Goal: Task Accomplishment & Management: Use online tool/utility

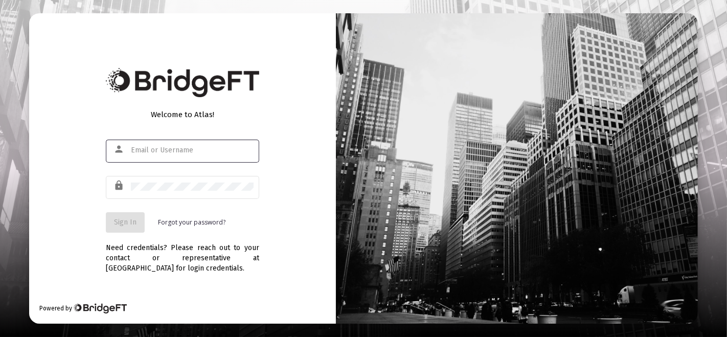
click at [139, 143] on div at bounding box center [192, 149] width 123 height 25
click at [136, 147] on input "text" at bounding box center [192, 150] width 123 height 8
type input "[PERSON_NAME][EMAIL_ADDRESS][DOMAIN_NAME]"
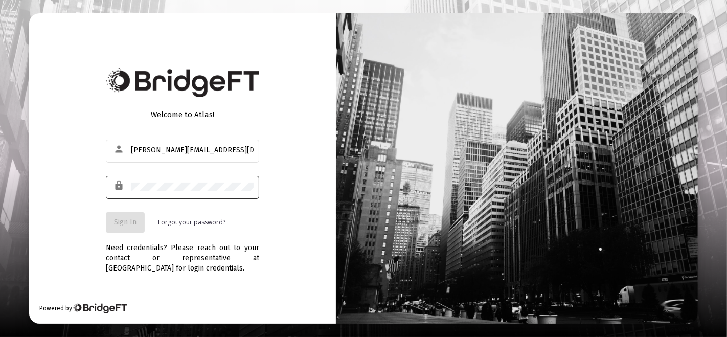
click at [141, 182] on div at bounding box center [192, 186] width 123 height 25
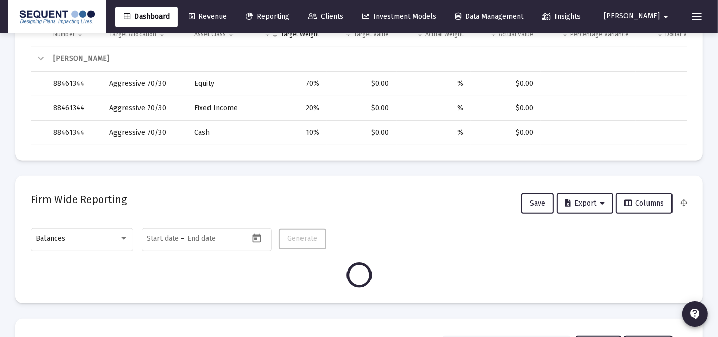
scroll to position [454, 0]
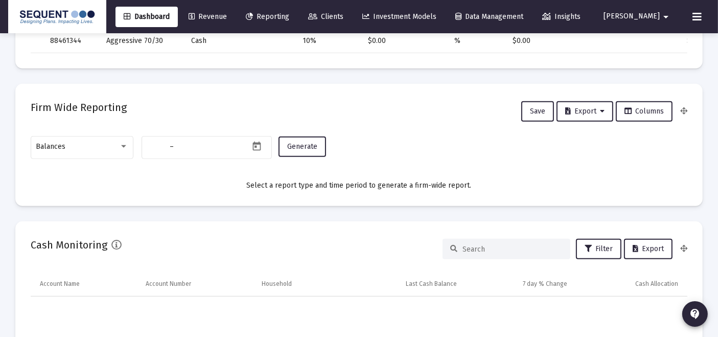
type input "[DATE]"
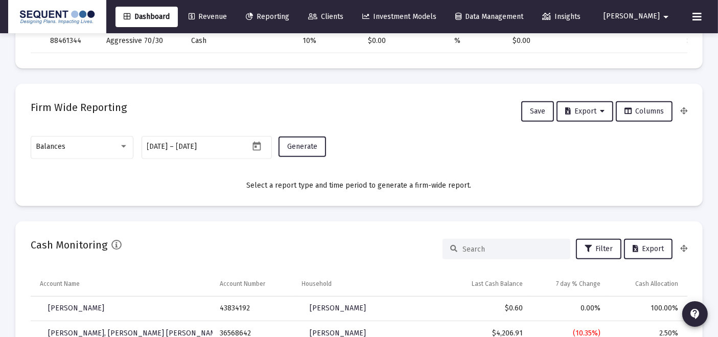
scroll to position [204, 305]
click at [98, 151] on div "Balances" at bounding box center [82, 146] width 92 height 25
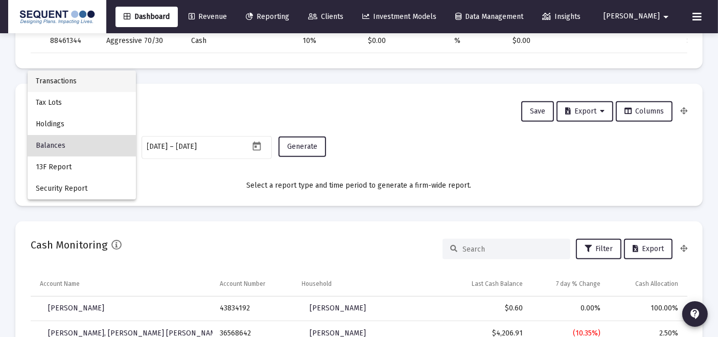
click at [92, 79] on span "Transactions" at bounding box center [82, 81] width 92 height 21
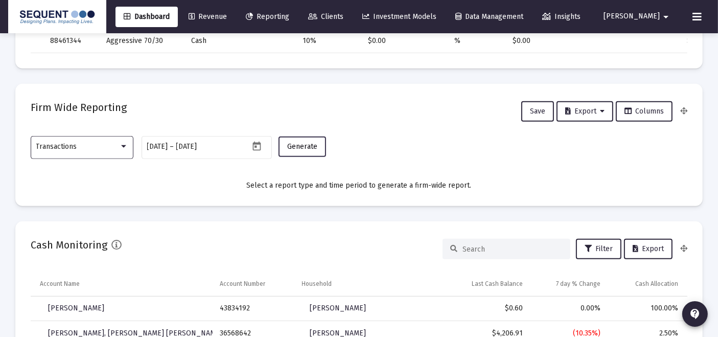
click at [299, 148] on span "Generate" at bounding box center [302, 146] width 30 height 9
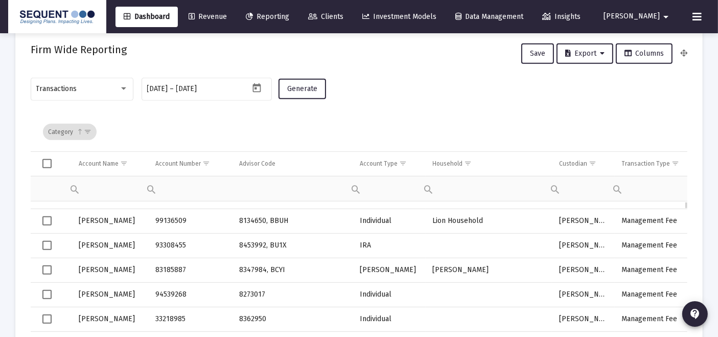
scroll to position [0, 0]
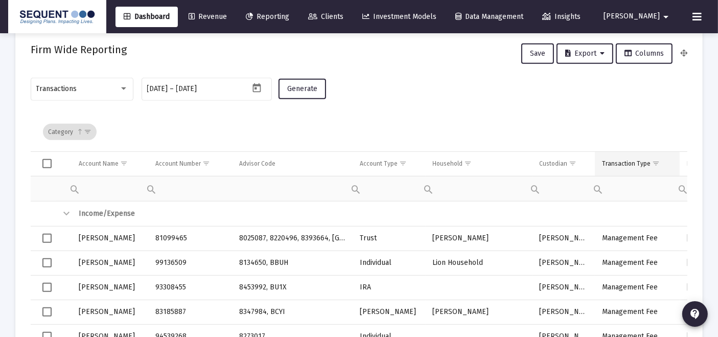
drag, startPoint x: 653, startPoint y: 161, endPoint x: 651, endPoint y: 167, distance: 6.5
click at [652, 163] on span "Show filter options for column 'Transaction Type'" at bounding box center [656, 163] width 8 height 8
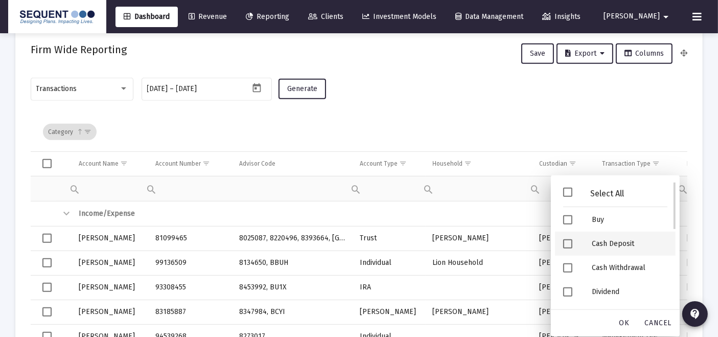
click at [598, 239] on div "Cash Deposit" at bounding box center [630, 244] width 92 height 24
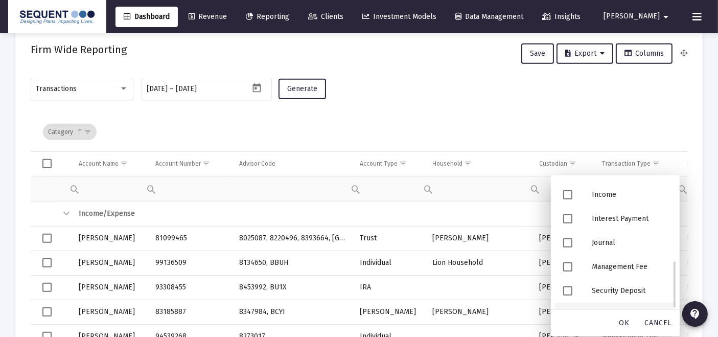
scroll to position [212, 0]
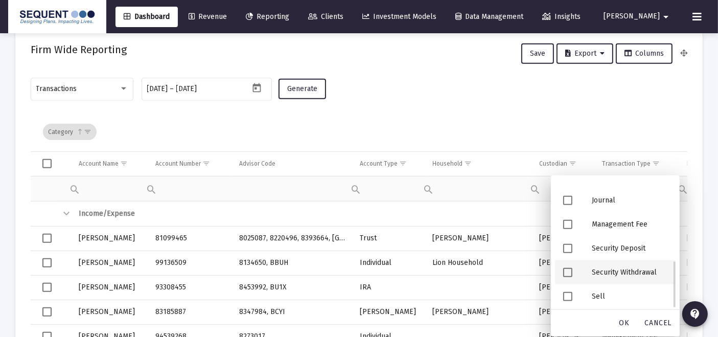
click at [624, 248] on div "Security Deposit" at bounding box center [630, 248] width 92 height 24
click at [624, 325] on span "OK" at bounding box center [624, 322] width 10 height 9
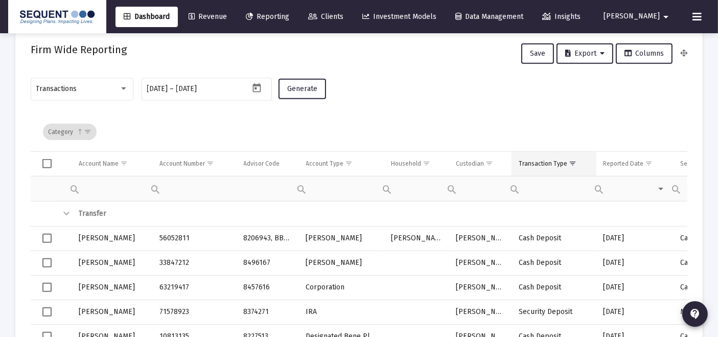
click at [531, 165] on div "Transaction Type" at bounding box center [543, 163] width 49 height 8
click at [589, 55] on span "Export" at bounding box center [584, 53] width 39 height 9
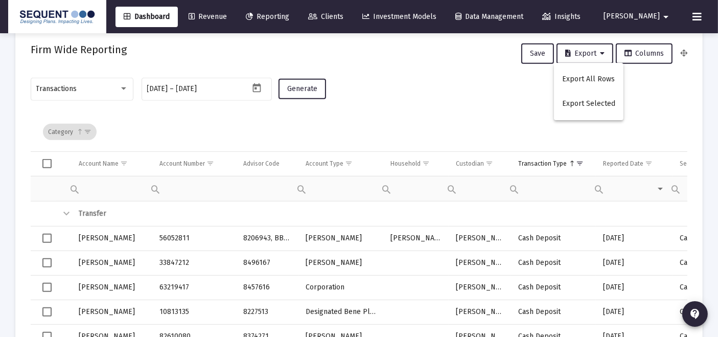
click at [588, 81] on button "Export All Rows" at bounding box center [589, 79] width 70 height 25
